Goal: Transaction & Acquisition: Subscribe to service/newsletter

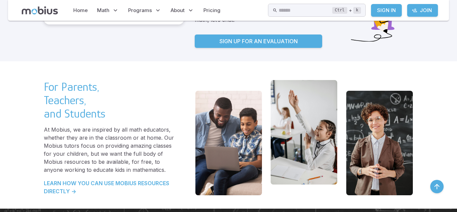
scroll to position [1453, 0]
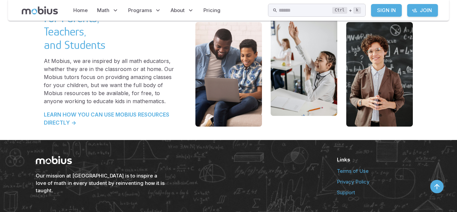
click at [340, 156] on h6 "Links" at bounding box center [379, 159] width 84 height 7
click at [436, 187] on icon "button" at bounding box center [437, 186] width 8 height 8
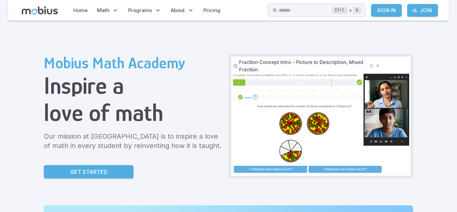
scroll to position [0, 0]
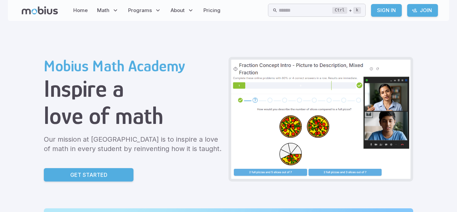
click at [97, 174] on p "Get Started" at bounding box center [88, 175] width 37 height 8
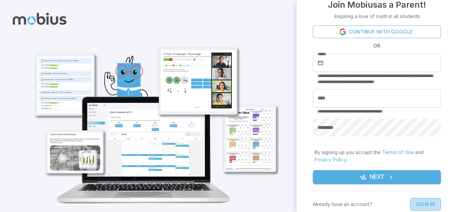
click at [417, 201] on link "Sign In" at bounding box center [425, 204] width 31 height 13
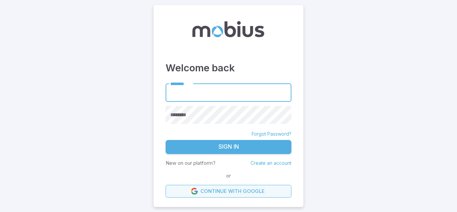
click at [225, 189] on link "Continue with Google" at bounding box center [229, 191] width 126 height 13
